Goal: Information Seeking & Learning: Find specific fact

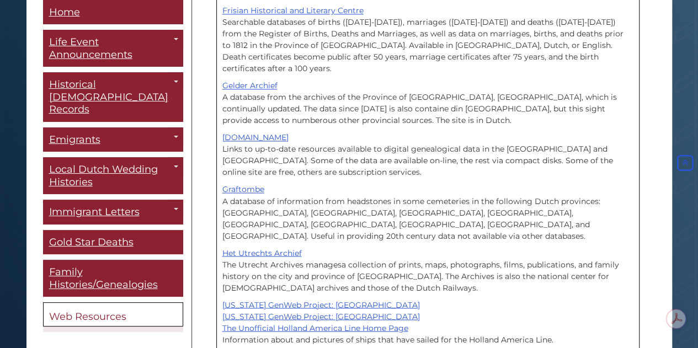
scroll to position [994, 0]
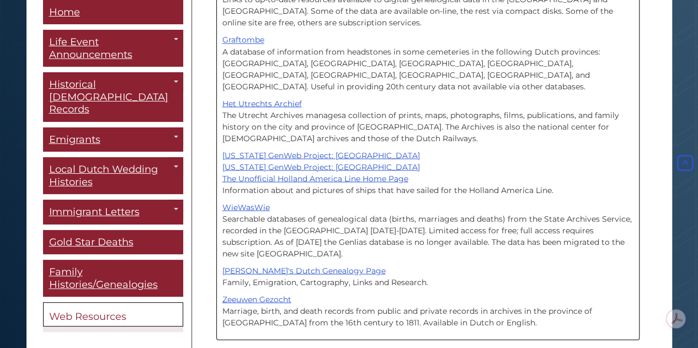
click at [89, 311] on span "Web Resources" at bounding box center [87, 317] width 77 height 12
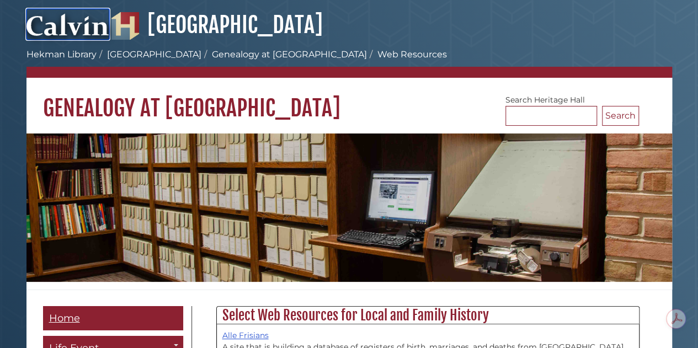
click at [93, 25] on img at bounding box center [67, 24] width 83 height 31
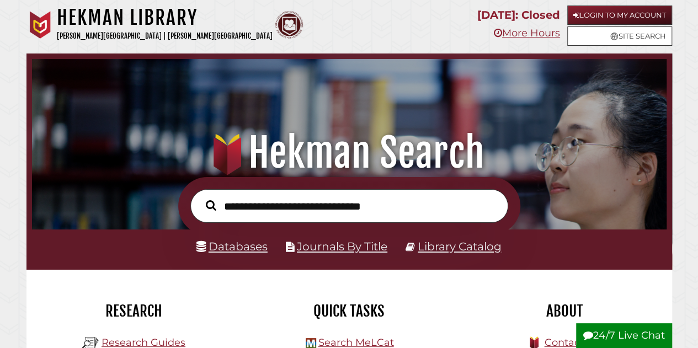
click at [311, 211] on input "text" at bounding box center [349, 206] width 318 height 34
type input "*********"
click at [200, 198] on button "Search" at bounding box center [211, 206] width 22 height 16
